Goal: Task Accomplishment & Management: Manage account settings

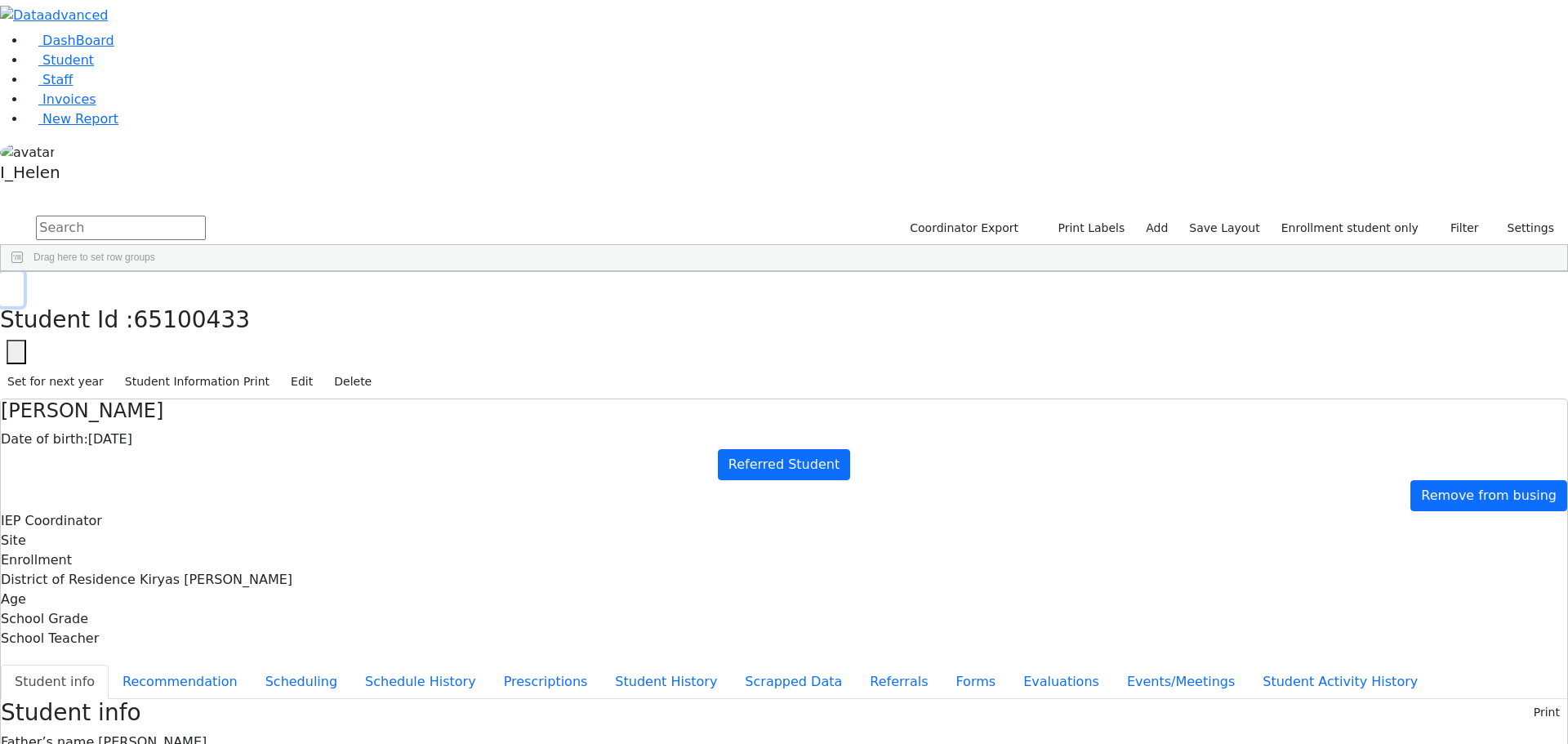
click at [23, 272] on button "button" at bounding box center [12, 289] width 23 height 34
click at [98, 527] on div "6511373" at bounding box center [49, 538] width 97 height 23
click at [50, 127] on span "New Report" at bounding box center [80, 119] width 76 height 16
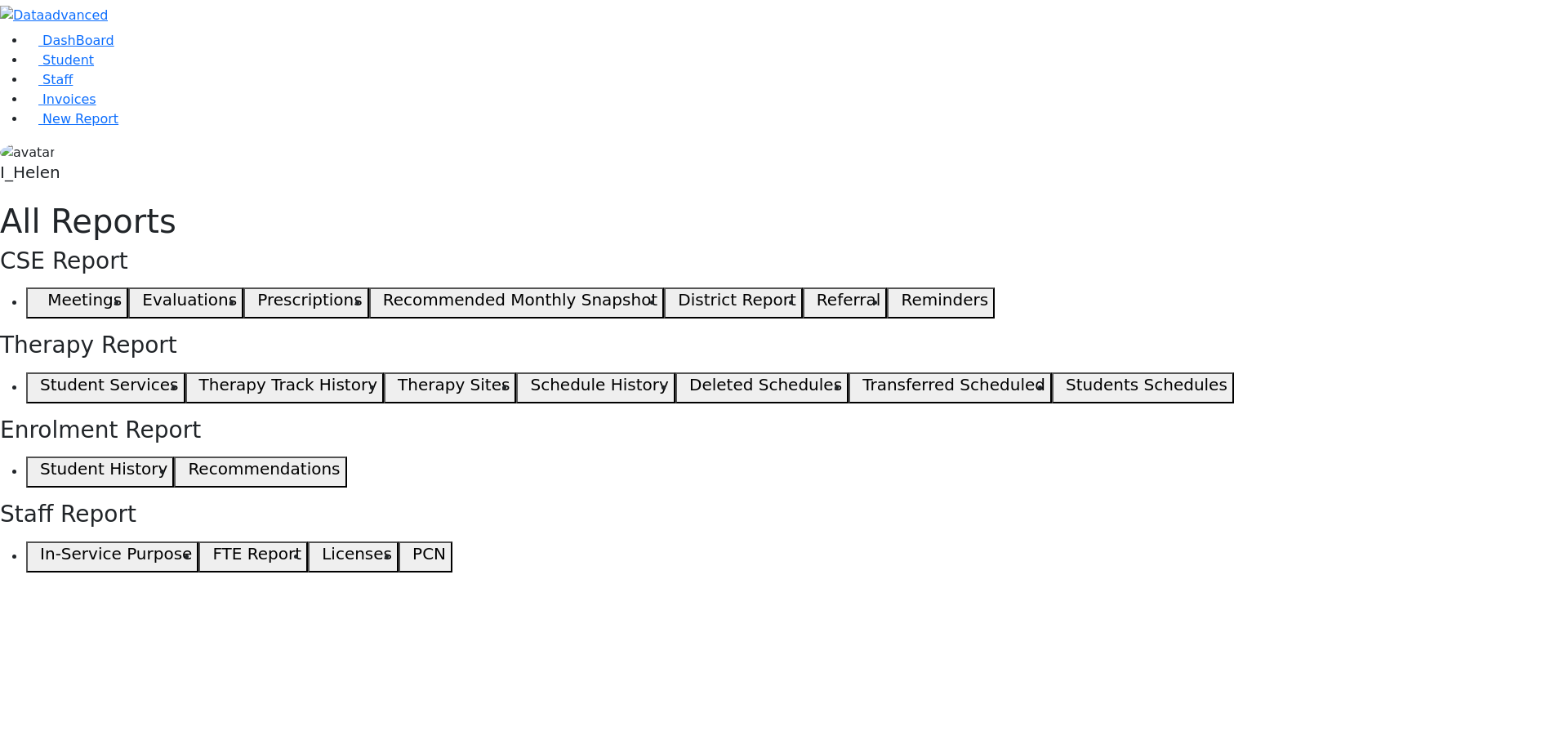
click at [40, 293] on span "button" at bounding box center [36, 302] width 8 height 19
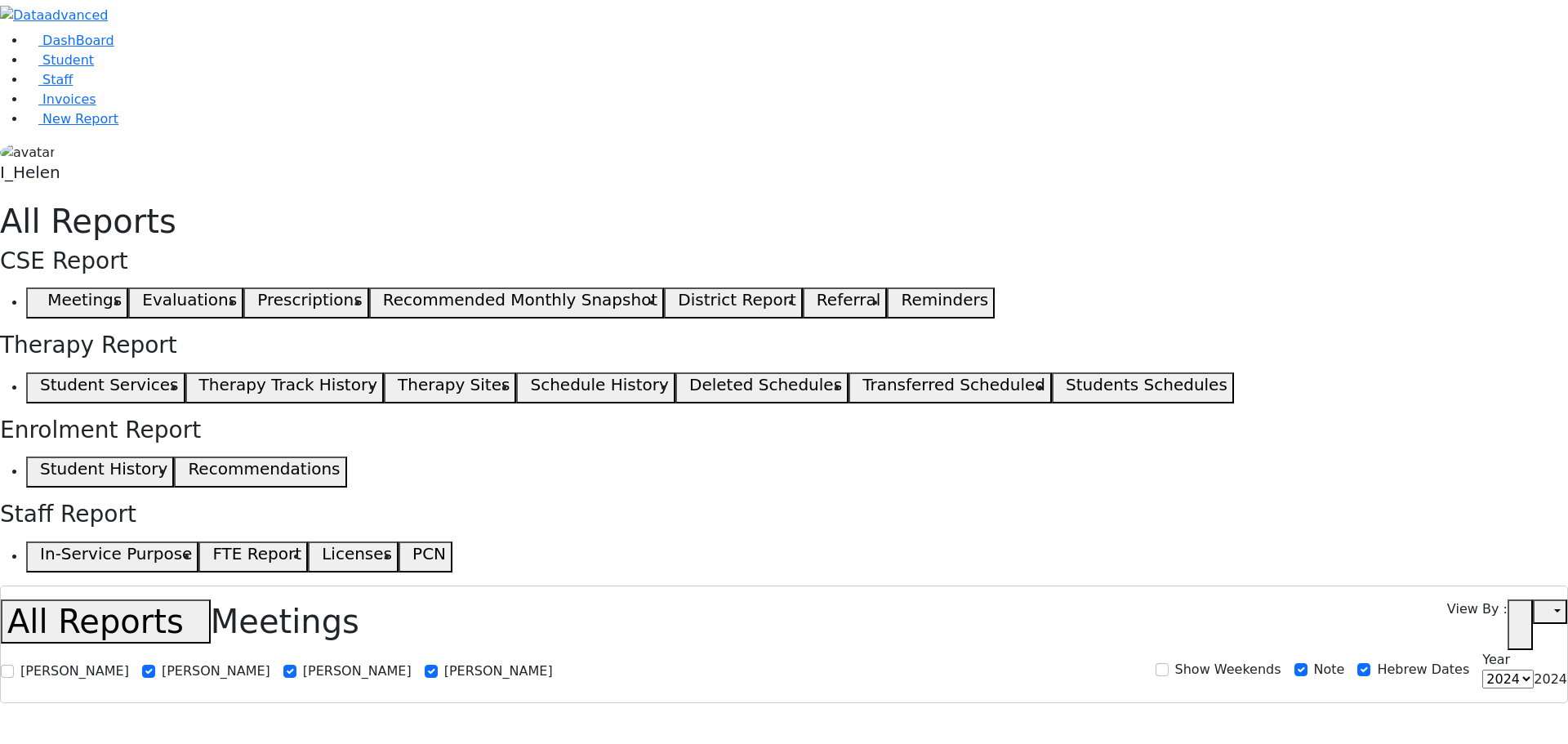
select select
click at [61, 68] on link "Student" at bounding box center [59, 59] width 68 height 16
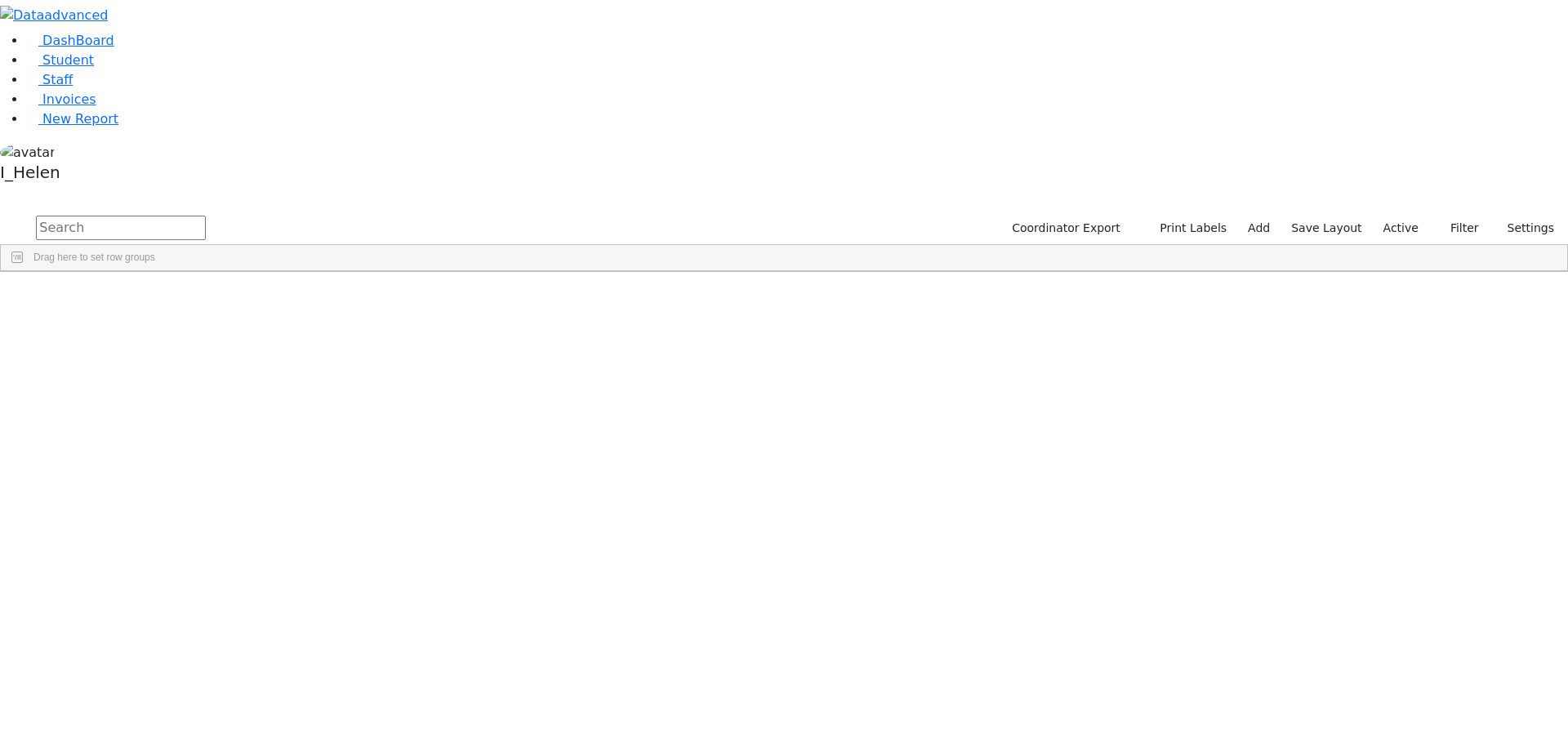
click at [446, 42] on div "DashBoard Student Staff Invoices New Report A" at bounding box center [784, 136] width 1568 height 272
click at [206, 215] on input "text" at bounding box center [121, 227] width 170 height 24
type input "falkow"
click at [0, 213] on button "submit" at bounding box center [16, 228] width 32 height 31
click at [193, 298] on div "Falkowitz" at bounding box center [146, 309] width 95 height 23
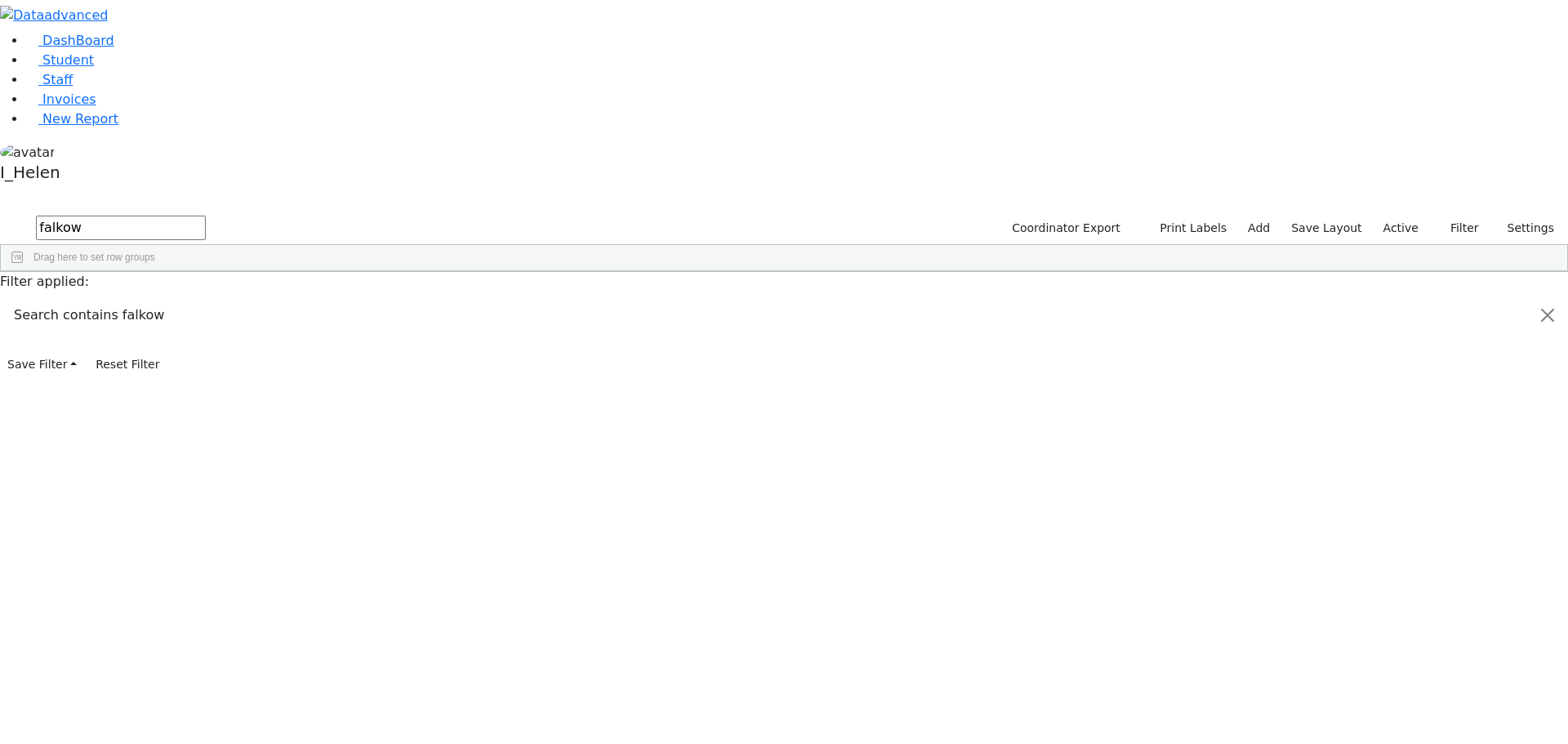
click at [193, 298] on div "Falkowitz" at bounding box center [146, 309] width 95 height 23
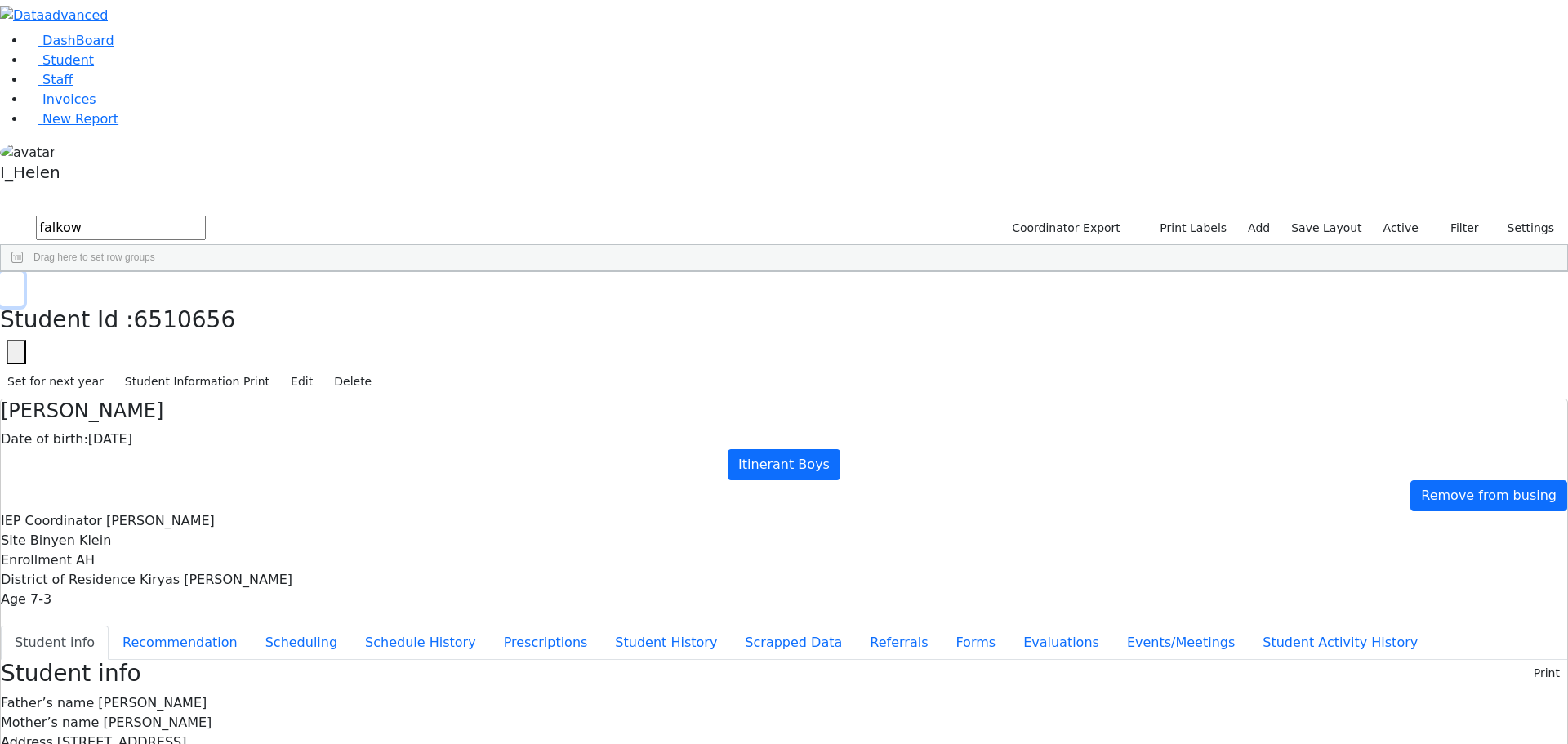
click at [23, 272] on button "button" at bounding box center [12, 289] width 23 height 34
click at [1451, 215] on button "Filter" at bounding box center [1457, 228] width 57 height 25
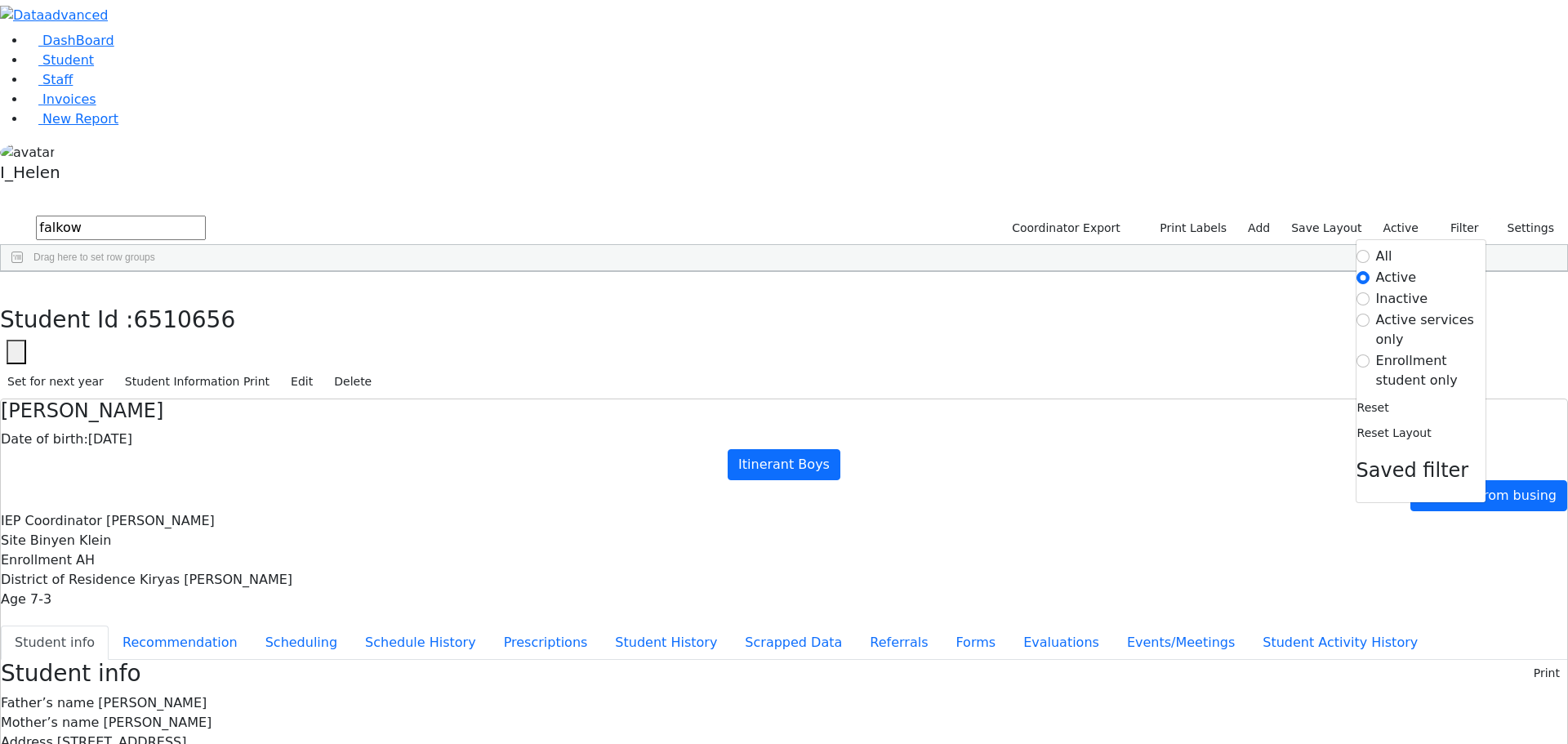
click at [1399, 351] on label "Enrollment student only" at bounding box center [1431, 370] width 110 height 39
click at [1369, 354] on input "Enrollment student only" at bounding box center [1363, 361] width 13 height 13
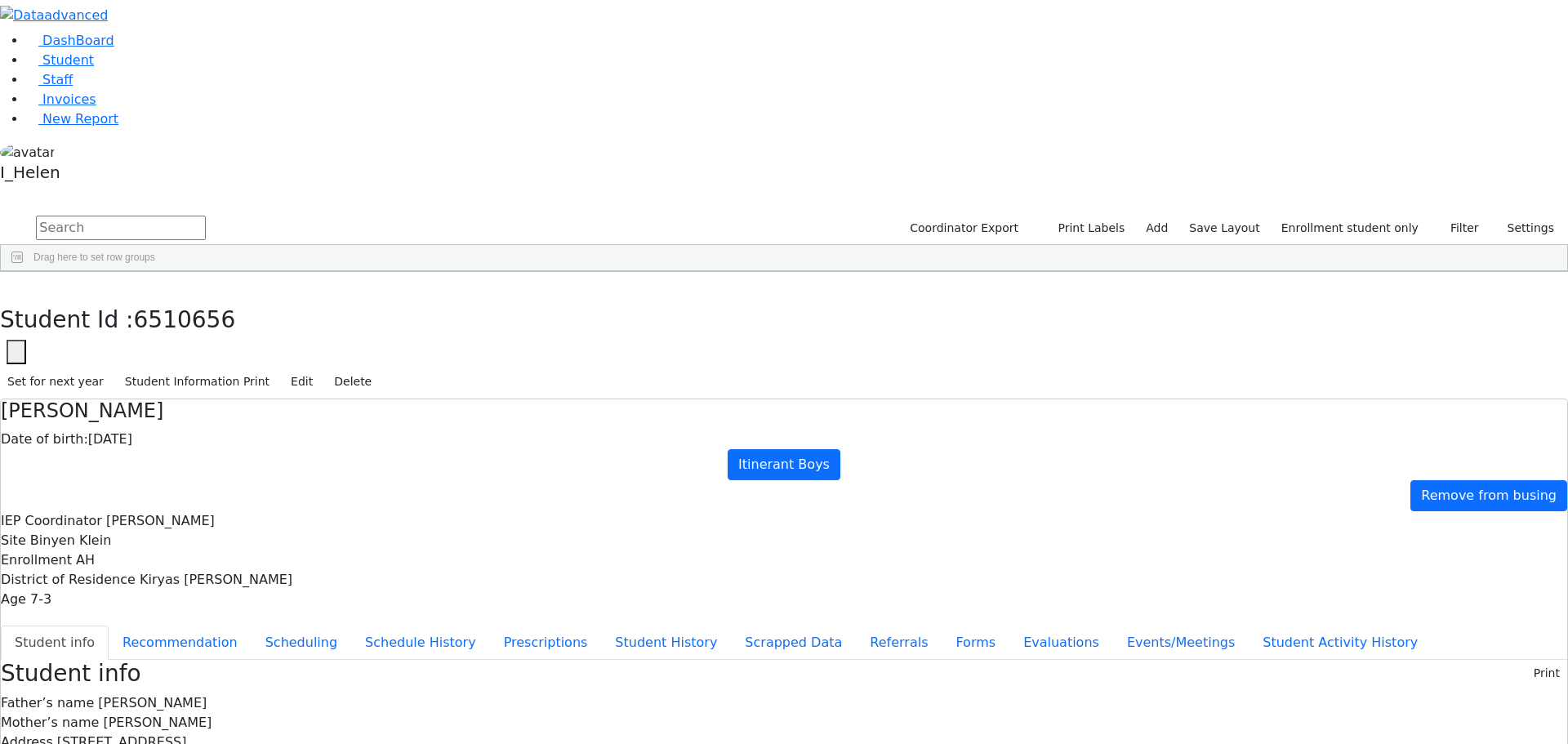
click at [188, 550] on div "[PERSON_NAME]" at bounding box center [140, 561] width 96 height 23
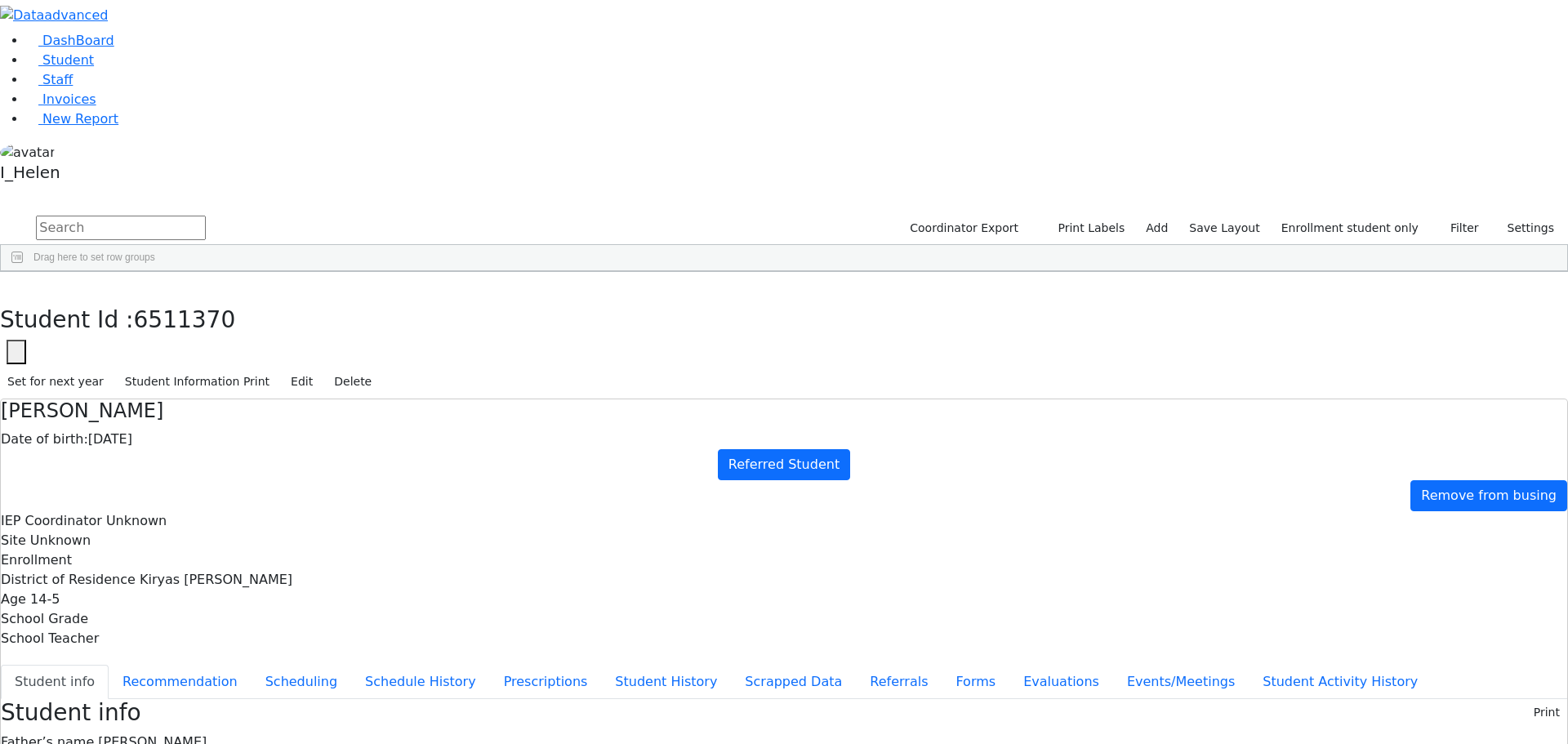
scroll to position [49, 0]
click at [320, 369] on button "Edit" at bounding box center [302, 382] width 37 height 25
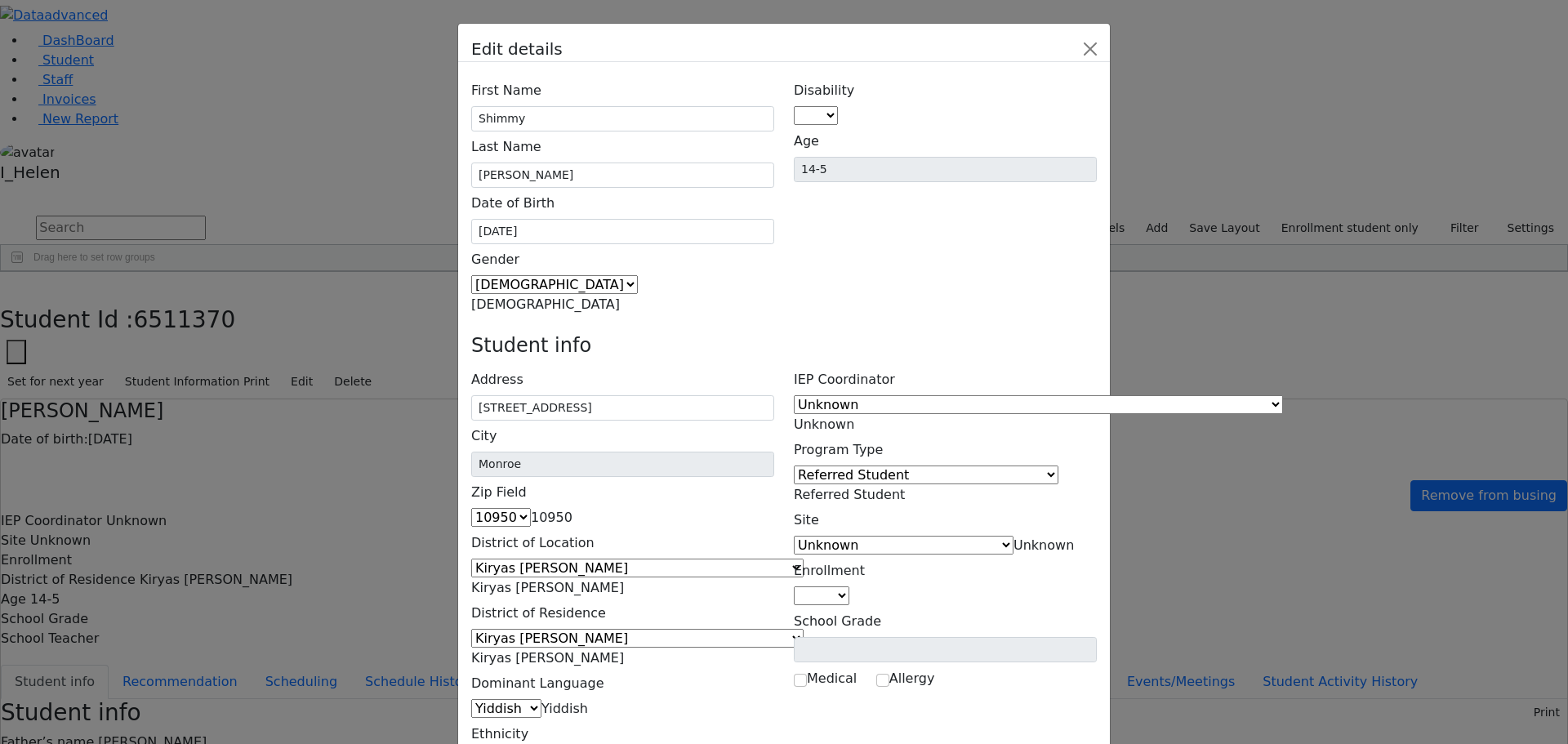
scroll to position [106, 0]
drag, startPoint x: 1049, startPoint y: 618, endPoint x: 960, endPoint y: 618, distance: 89.0
drag, startPoint x: 1018, startPoint y: 531, endPoint x: 993, endPoint y: 522, distance: 26.6
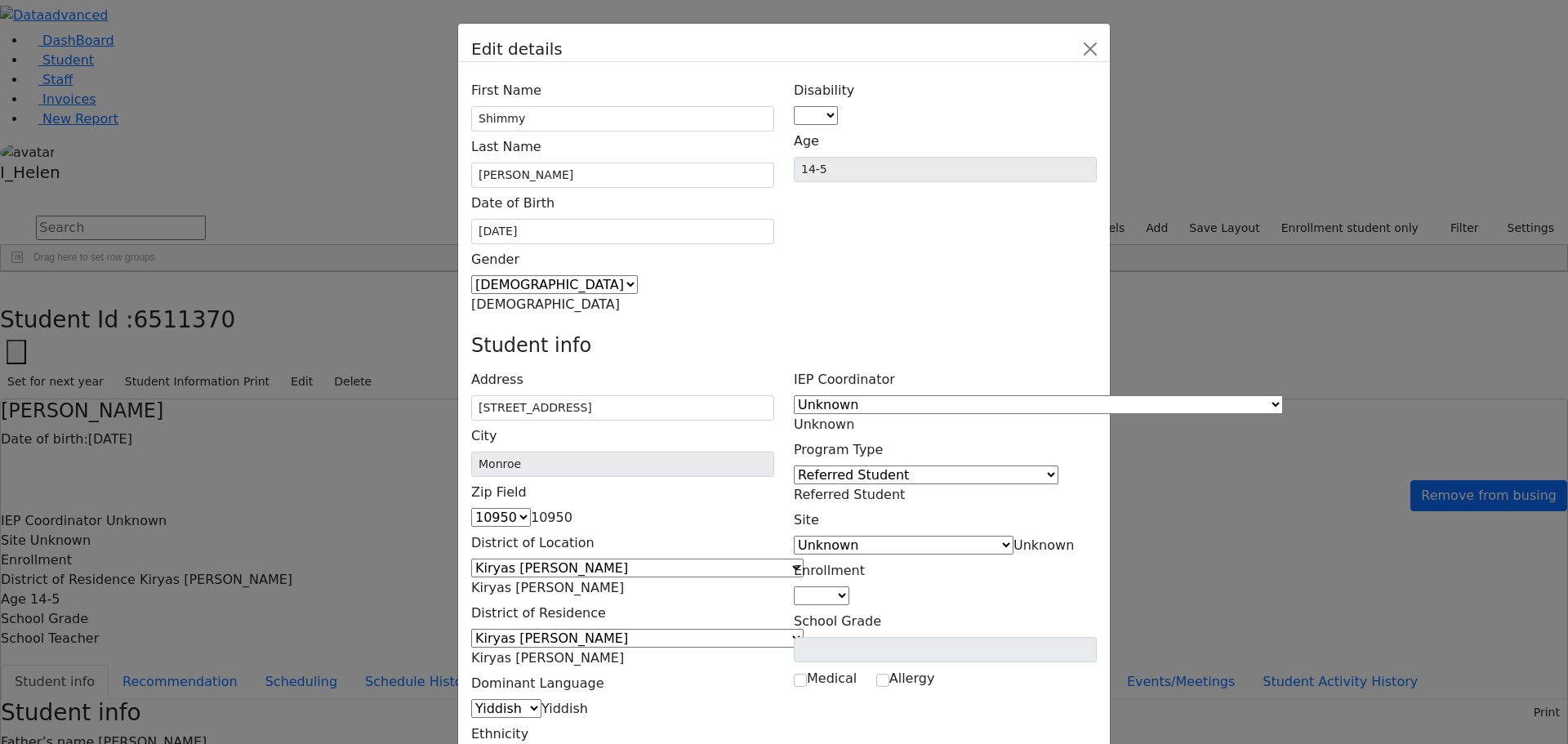
drag, startPoint x: 993, startPoint y: 522, endPoint x: 1075, endPoint y: 526, distance: 82.1
type input "(845) ___-____"
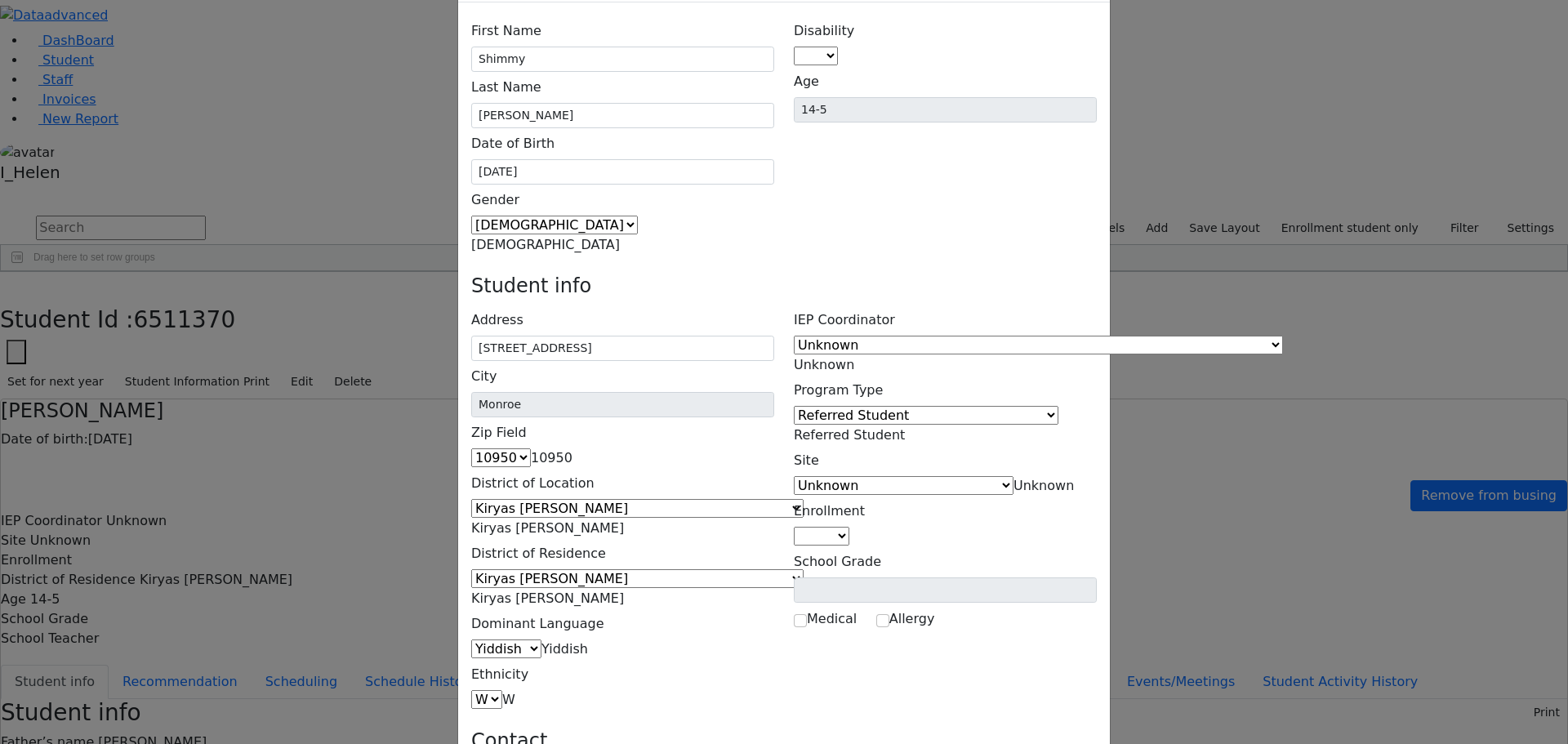
scroll to position [106, 0]
drag, startPoint x: 1048, startPoint y: 555, endPoint x: 999, endPoint y: 560, distance: 49.3
drag, startPoint x: 1002, startPoint y: 557, endPoint x: 1069, endPoint y: 559, distance: 67.0
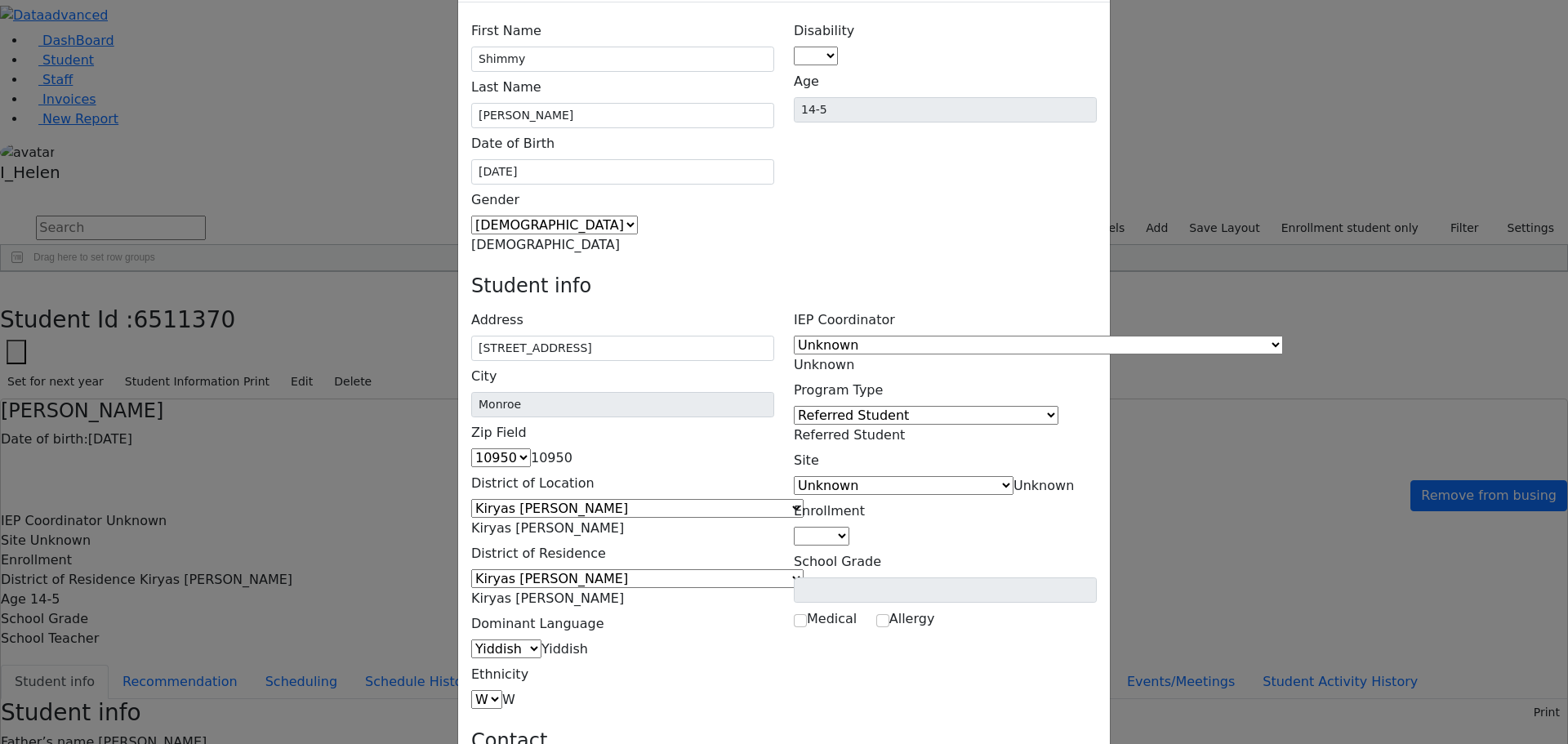
type input "(845) 545-5685"
type input "(845) ___-____"
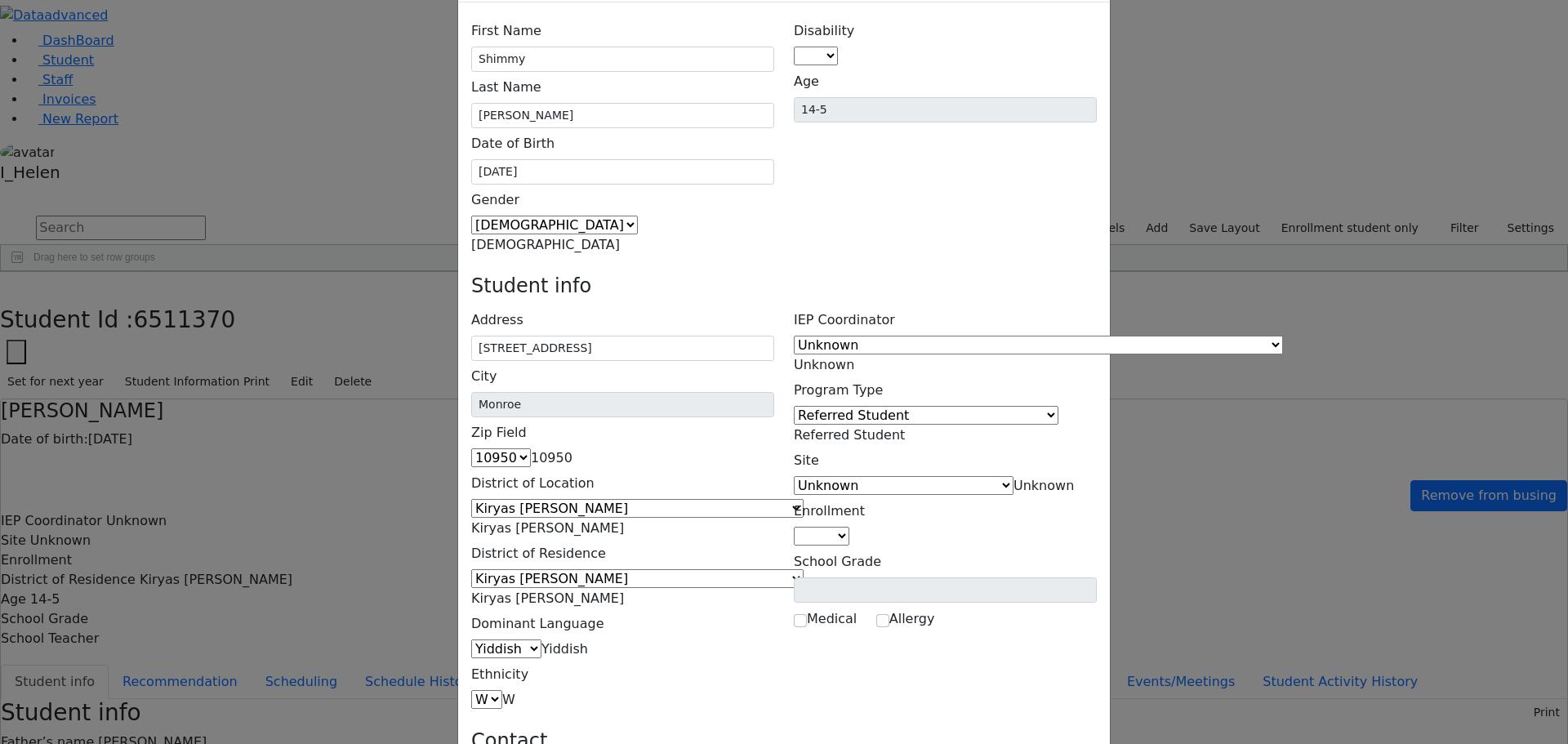
type input "(845) 799-1231"
type input "(845) 545-5685"
type input "(845) 705-8735"
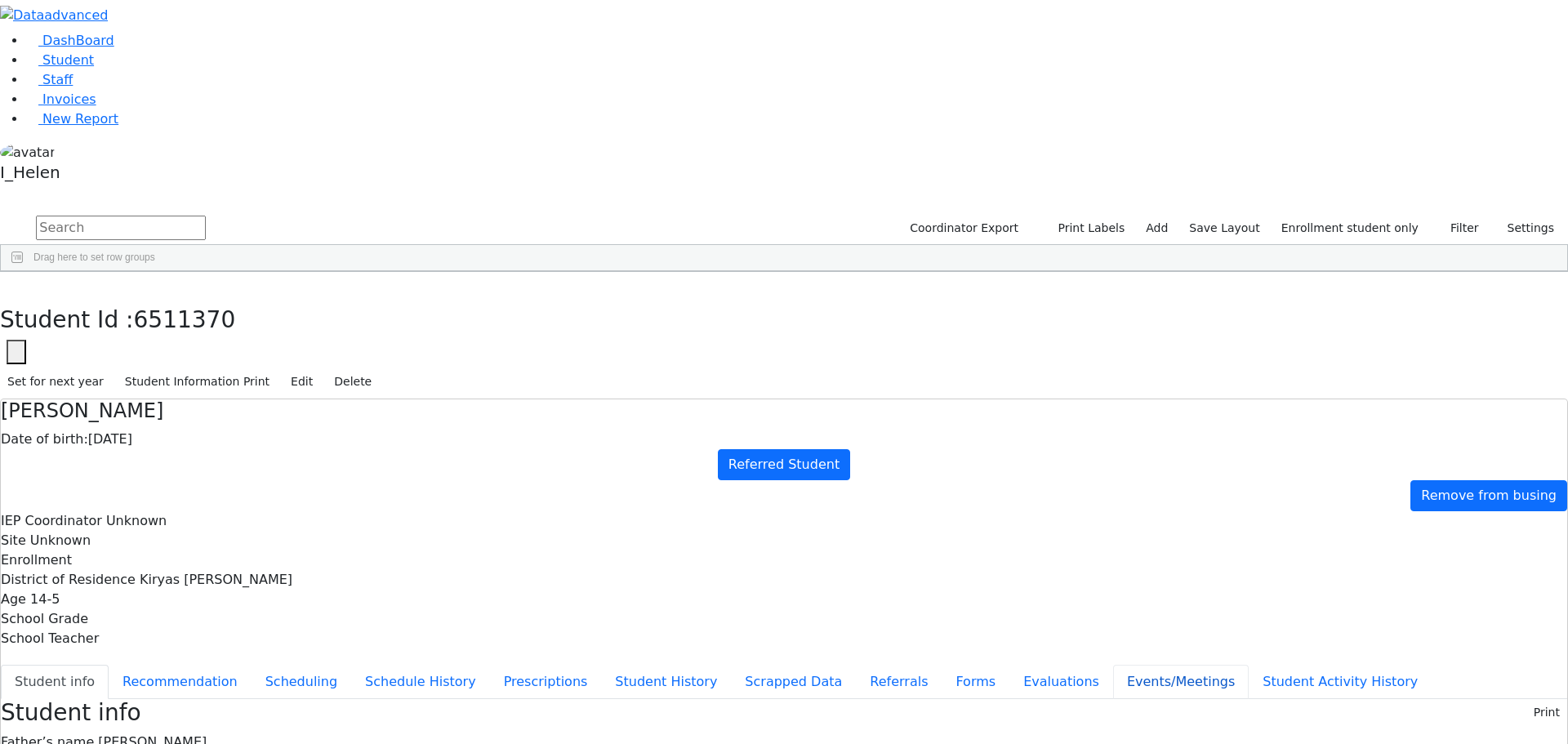
click at [1113, 665] on button "Events/Meetings" at bounding box center [1181, 682] width 136 height 34
click at [109, 665] on button "Student info" at bounding box center [54, 682] width 108 height 34
click at [856, 665] on button "Referrals" at bounding box center [899, 682] width 85 height 34
click at [23, 272] on button "button" at bounding box center [12, 289] width 23 height 34
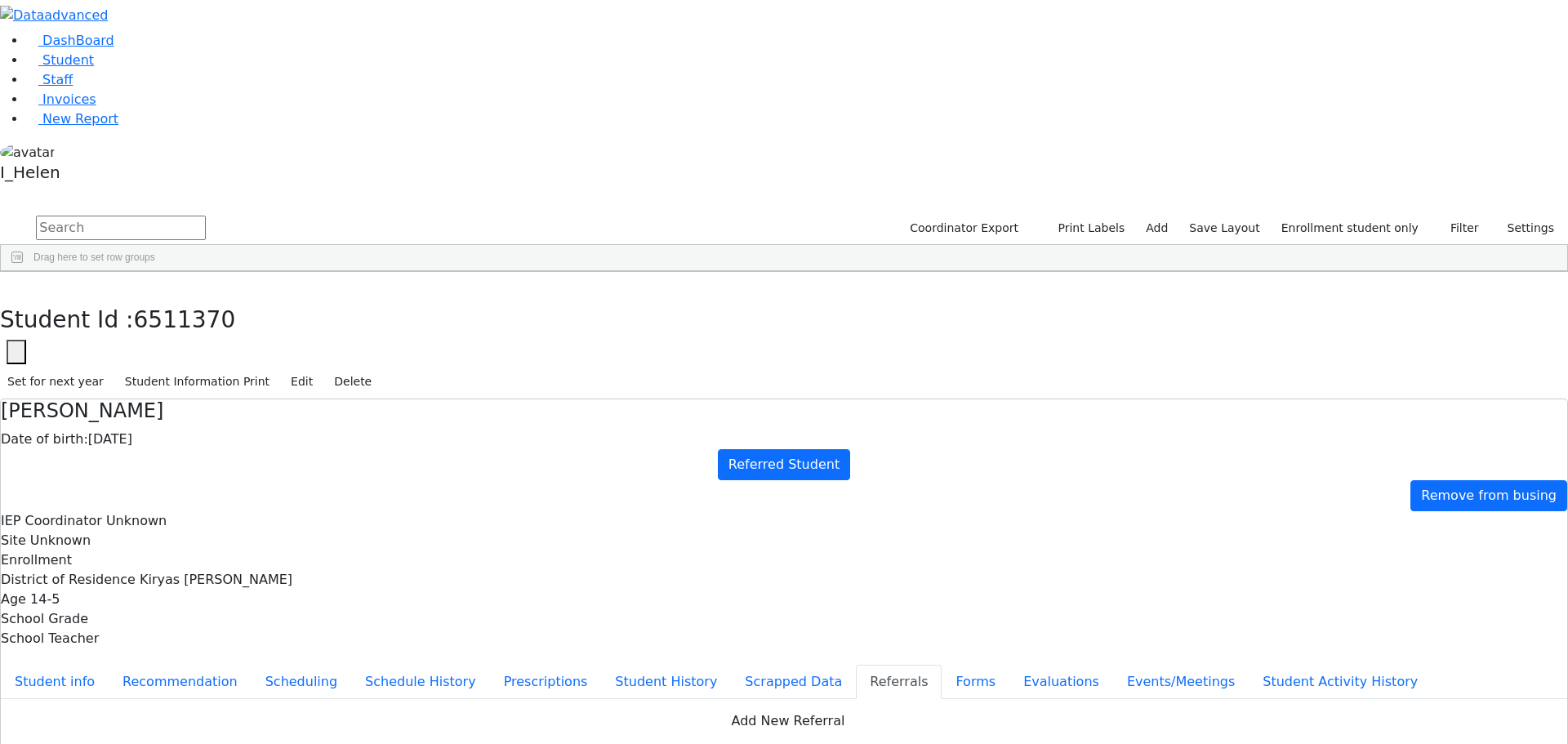
click at [289, 687] on div "Mordcha" at bounding box center [241, 698] width 95 height 23
click at [109, 665] on button "Student info" at bounding box center [54, 682] width 108 height 34
